Goal: Task Accomplishment & Management: Use online tool/utility

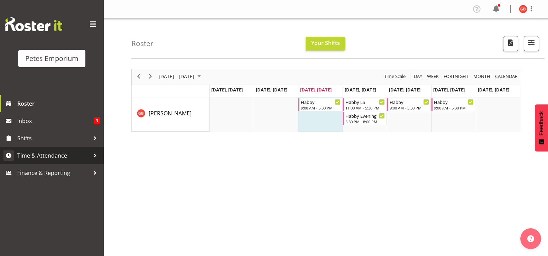
click at [50, 155] on span "Time & Attendance" at bounding box center [53, 155] width 73 height 10
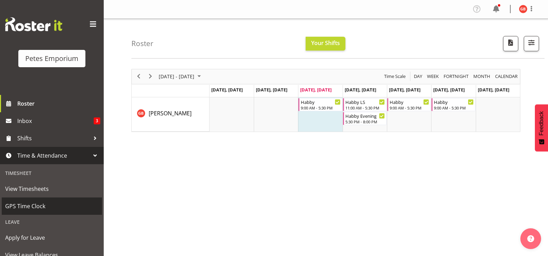
click at [27, 206] on span "GPS Time Clock" at bounding box center [51, 206] width 93 height 10
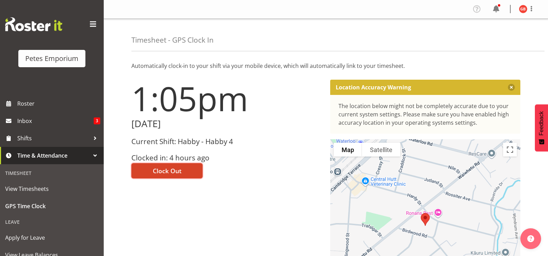
click at [180, 172] on span "Clock Out" at bounding box center [167, 170] width 29 height 9
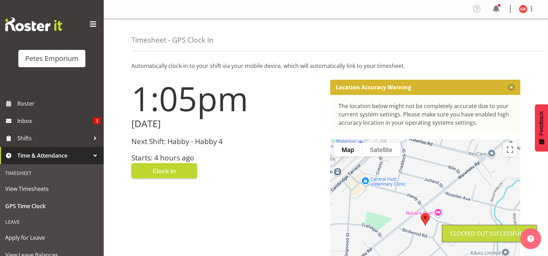
click at [520, 11] on img at bounding box center [523, 9] width 8 height 8
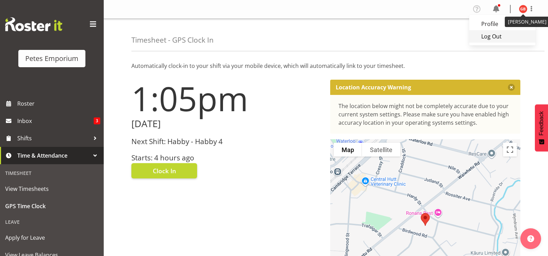
click at [491, 39] on link "Log Out" at bounding box center [502, 36] width 66 height 12
